Goal: Register for event/course

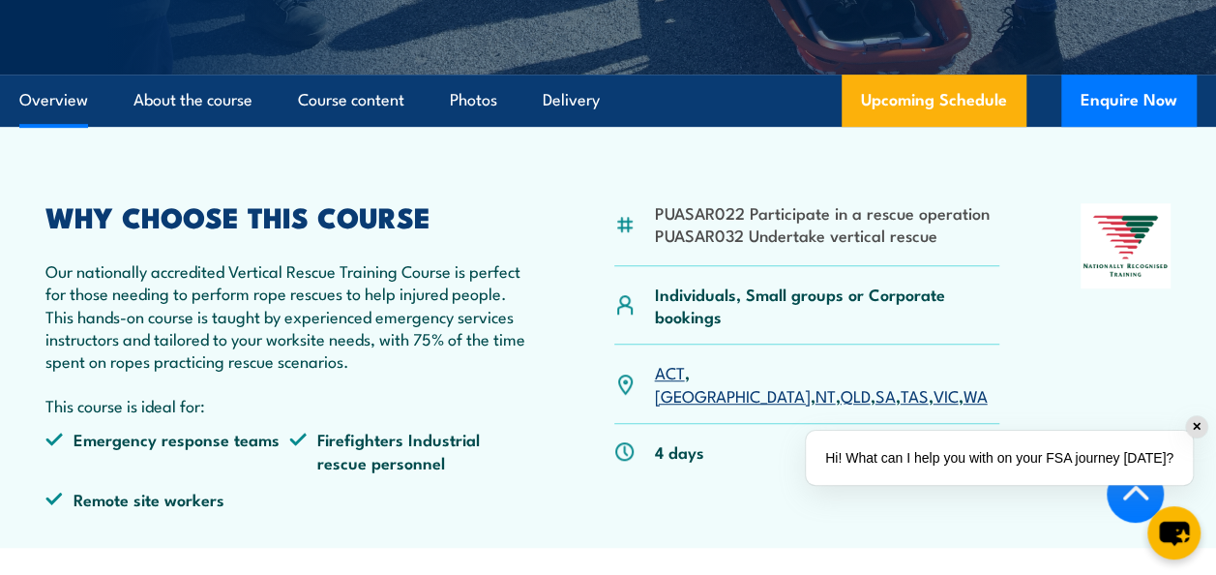
scroll to position [484, 0]
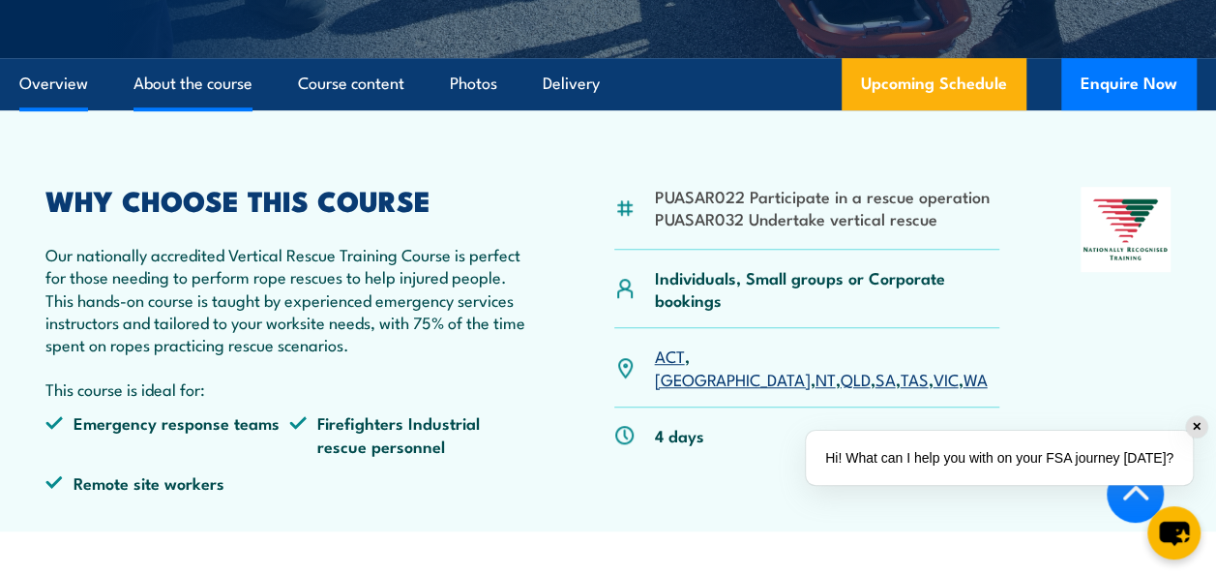
click at [172, 87] on link "About the course" at bounding box center [192, 83] width 119 height 51
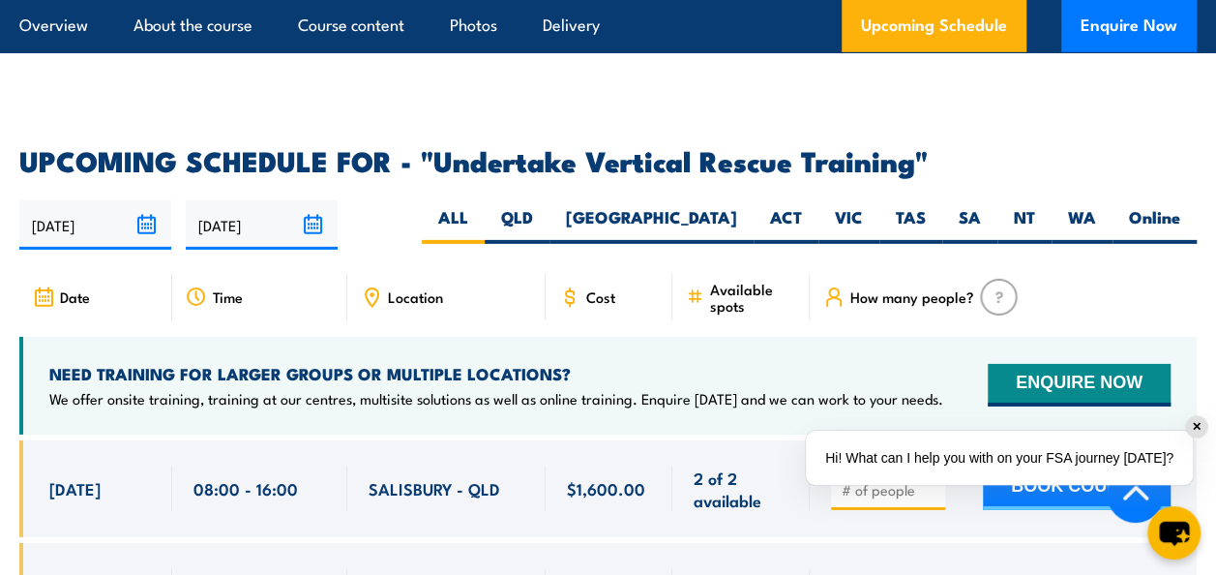
scroll to position [3009, 0]
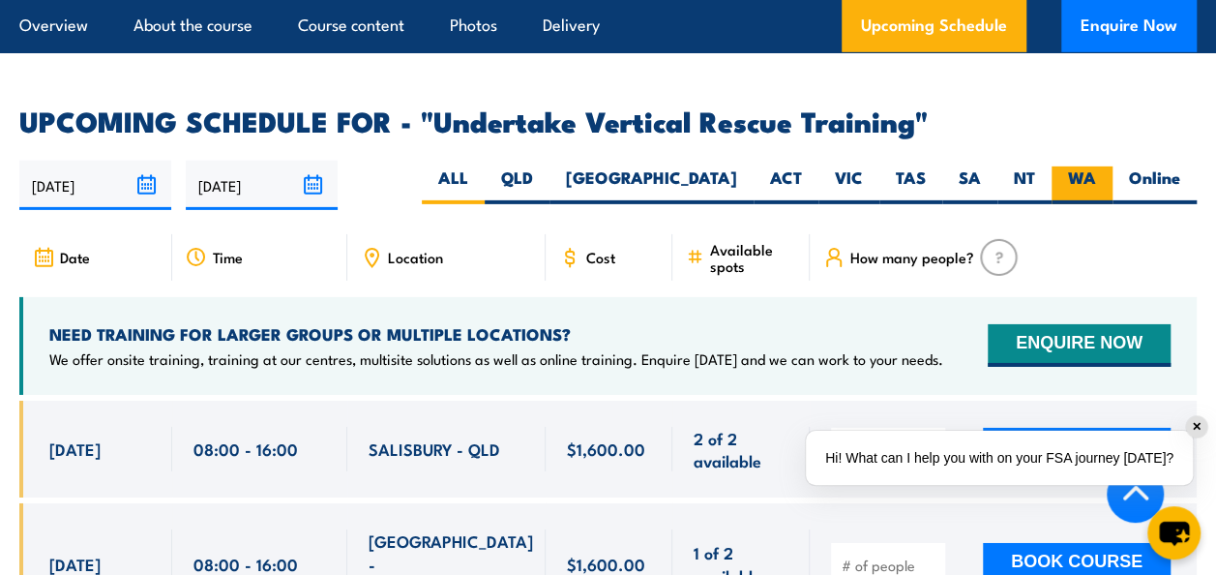
click at [1089, 166] on label "WA" at bounding box center [1081, 185] width 61 height 38
click at [1096, 166] on input "WA" at bounding box center [1102, 172] width 13 height 13
radio input "true"
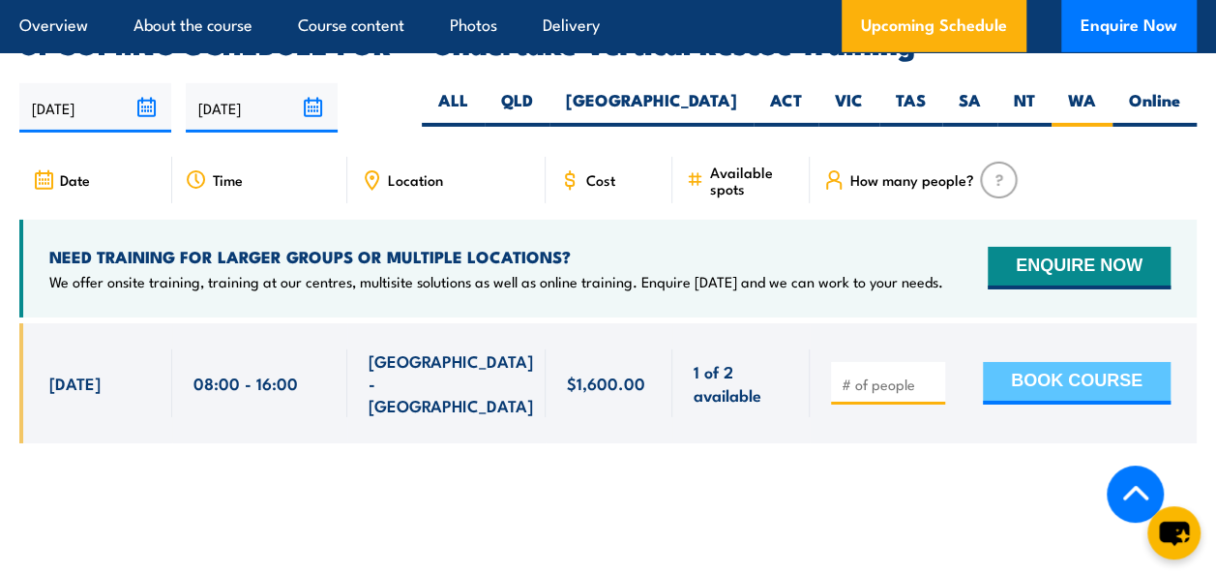
click at [1056, 362] on button "BOOK COURSE" at bounding box center [1077, 383] width 188 height 43
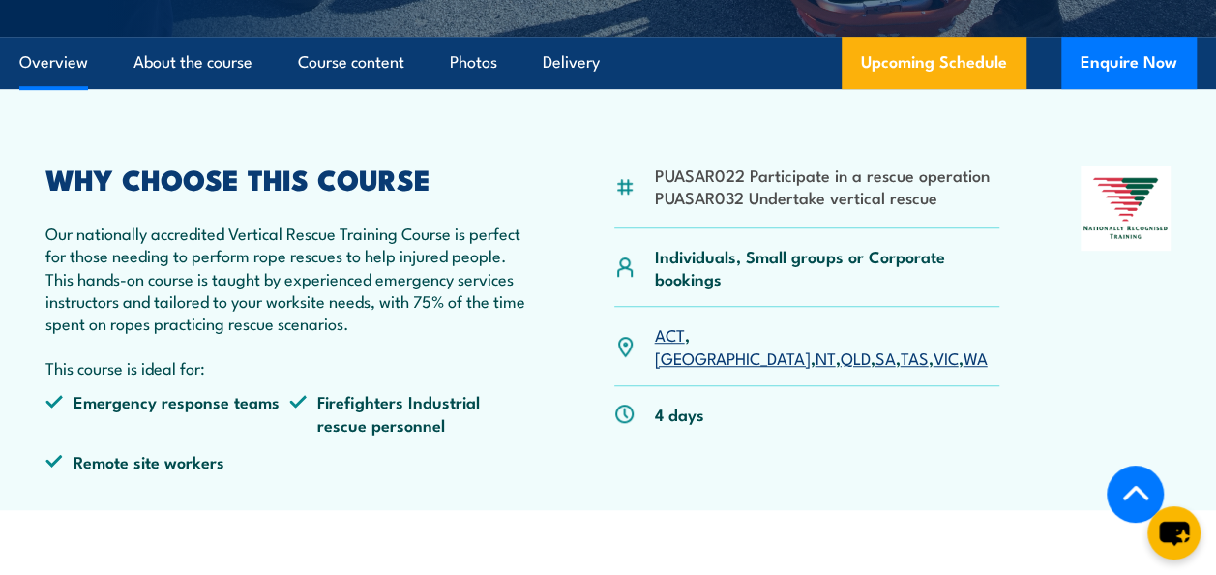
scroll to position [475, 0]
